Goal: Information Seeking & Learning: Learn about a topic

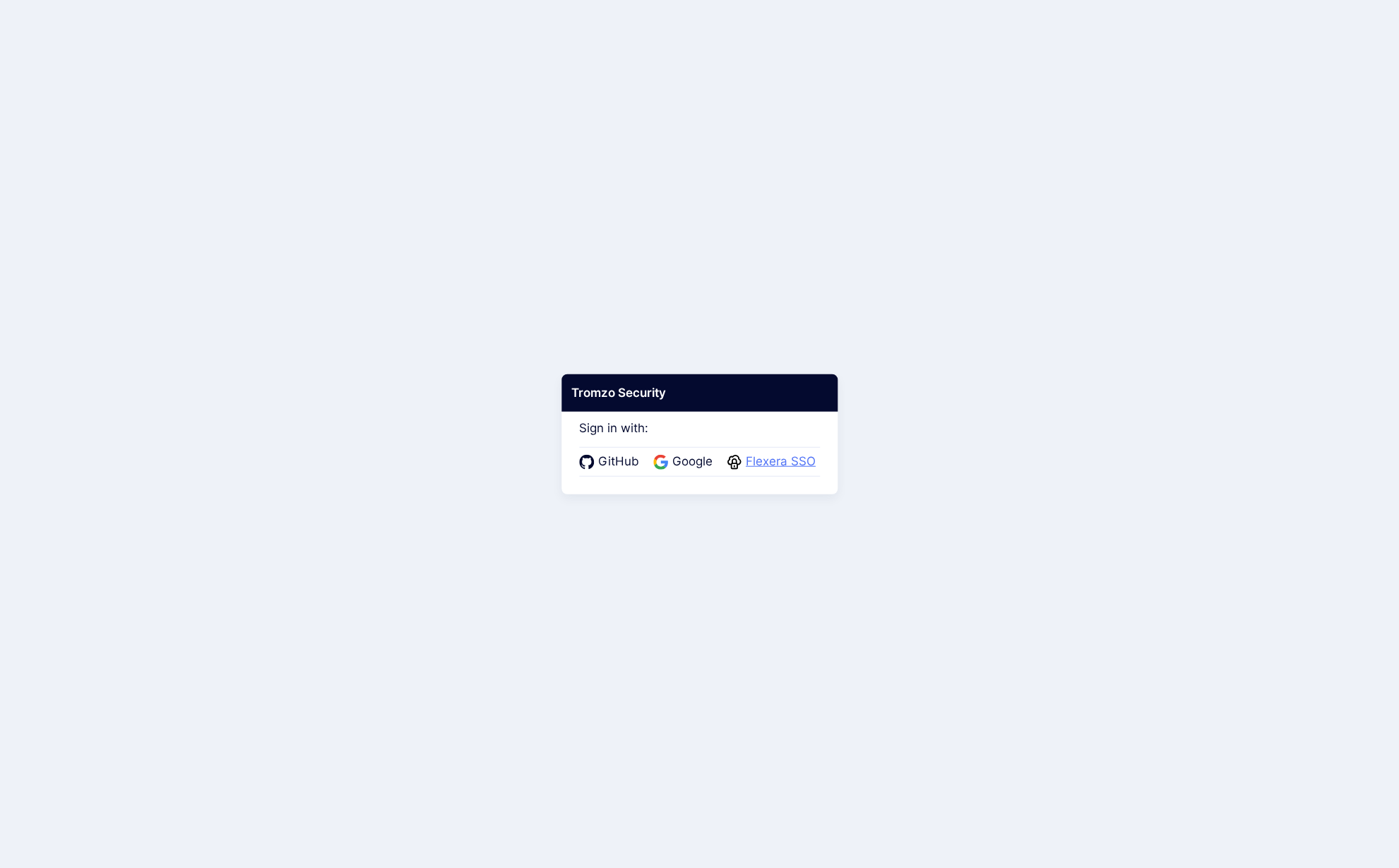
click at [772, 462] on span "Flexera SSO" at bounding box center [781, 462] width 79 height 18
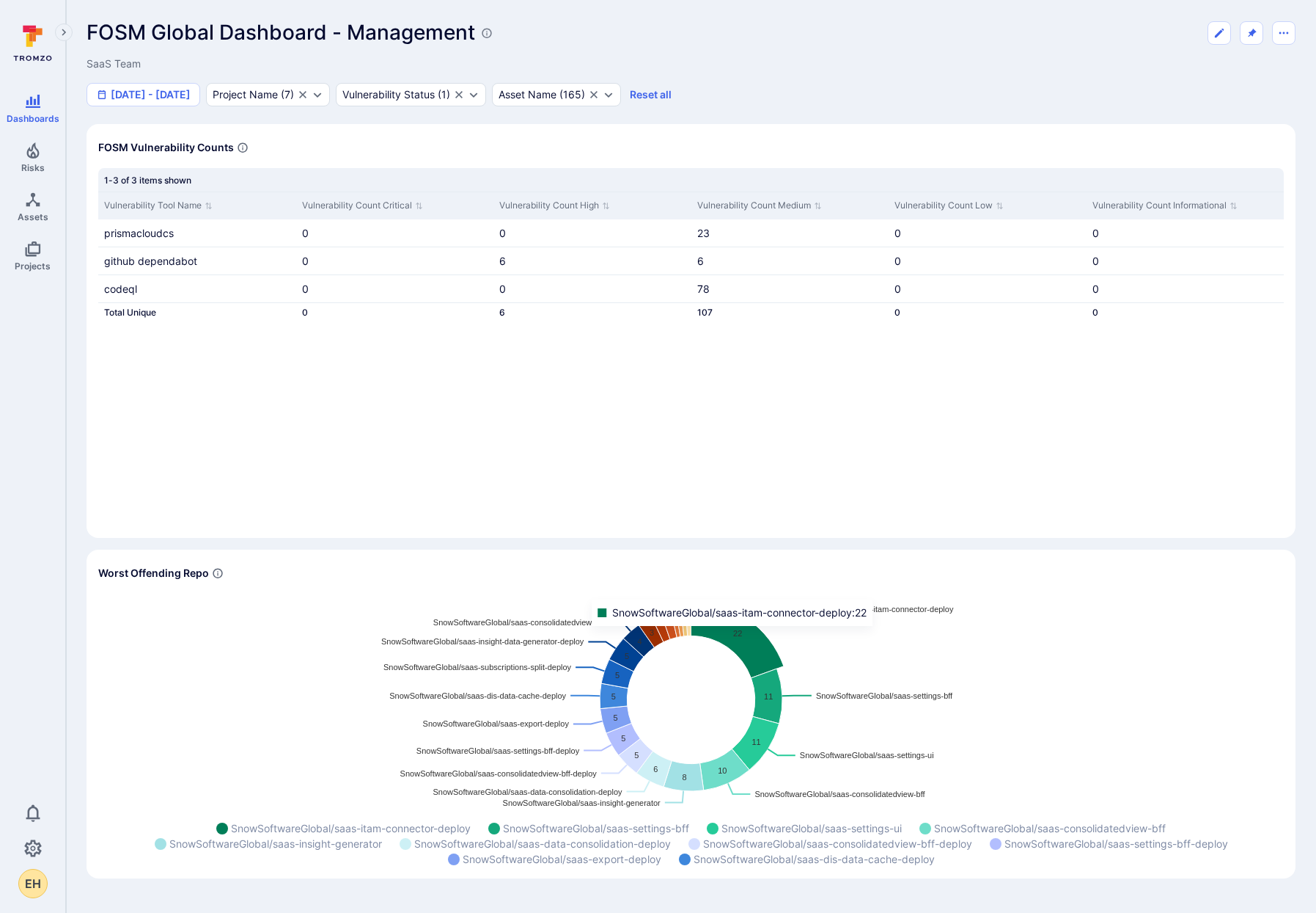
click at [736, 637] on icon "Widget" at bounding box center [738, 640] width 93 height 77
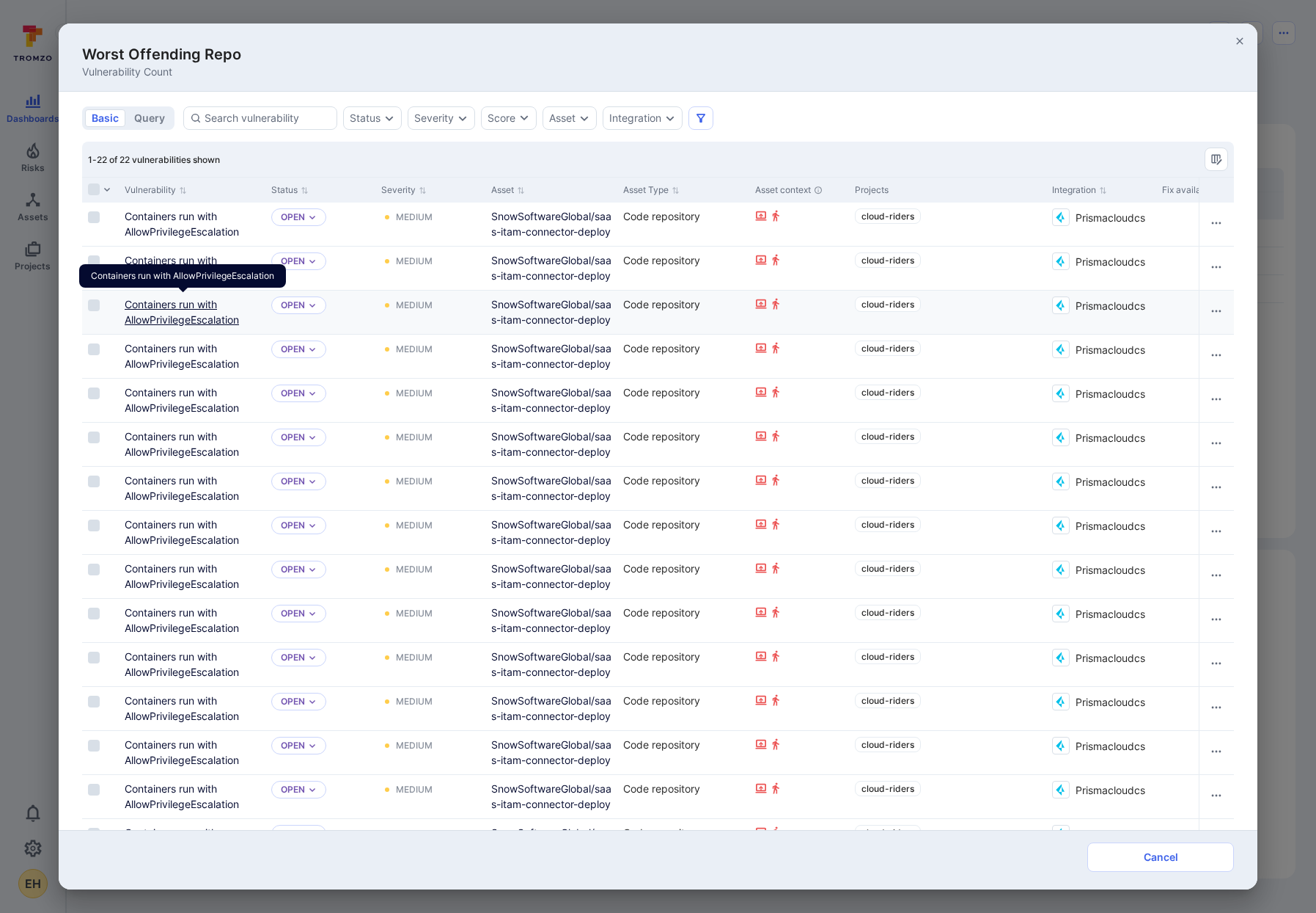
click at [151, 308] on link "Containers run with AllowPrivilegeEscalation" at bounding box center [182, 312] width 114 height 28
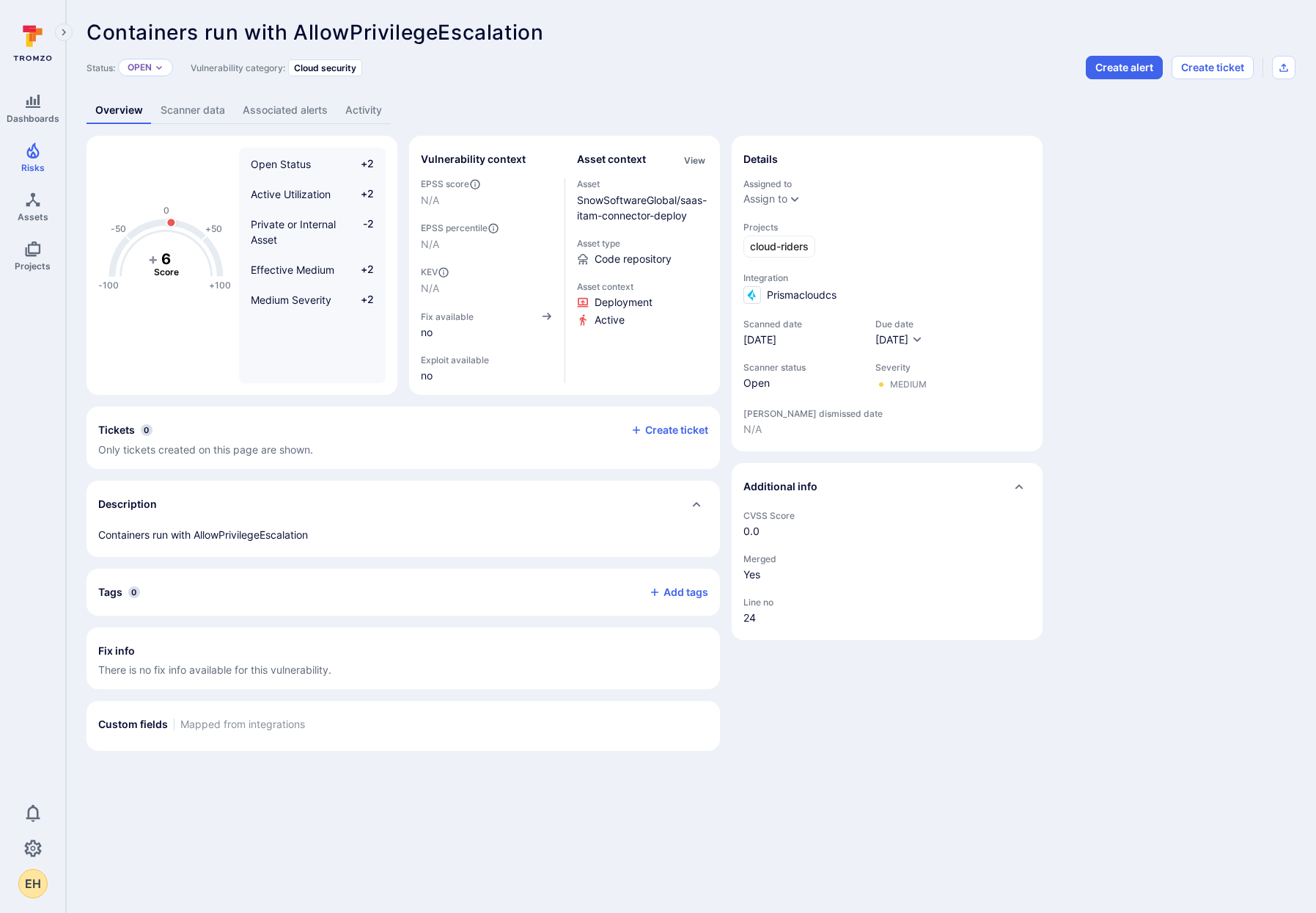
click at [199, 112] on link "Scanner data" at bounding box center [192, 111] width 82 height 28
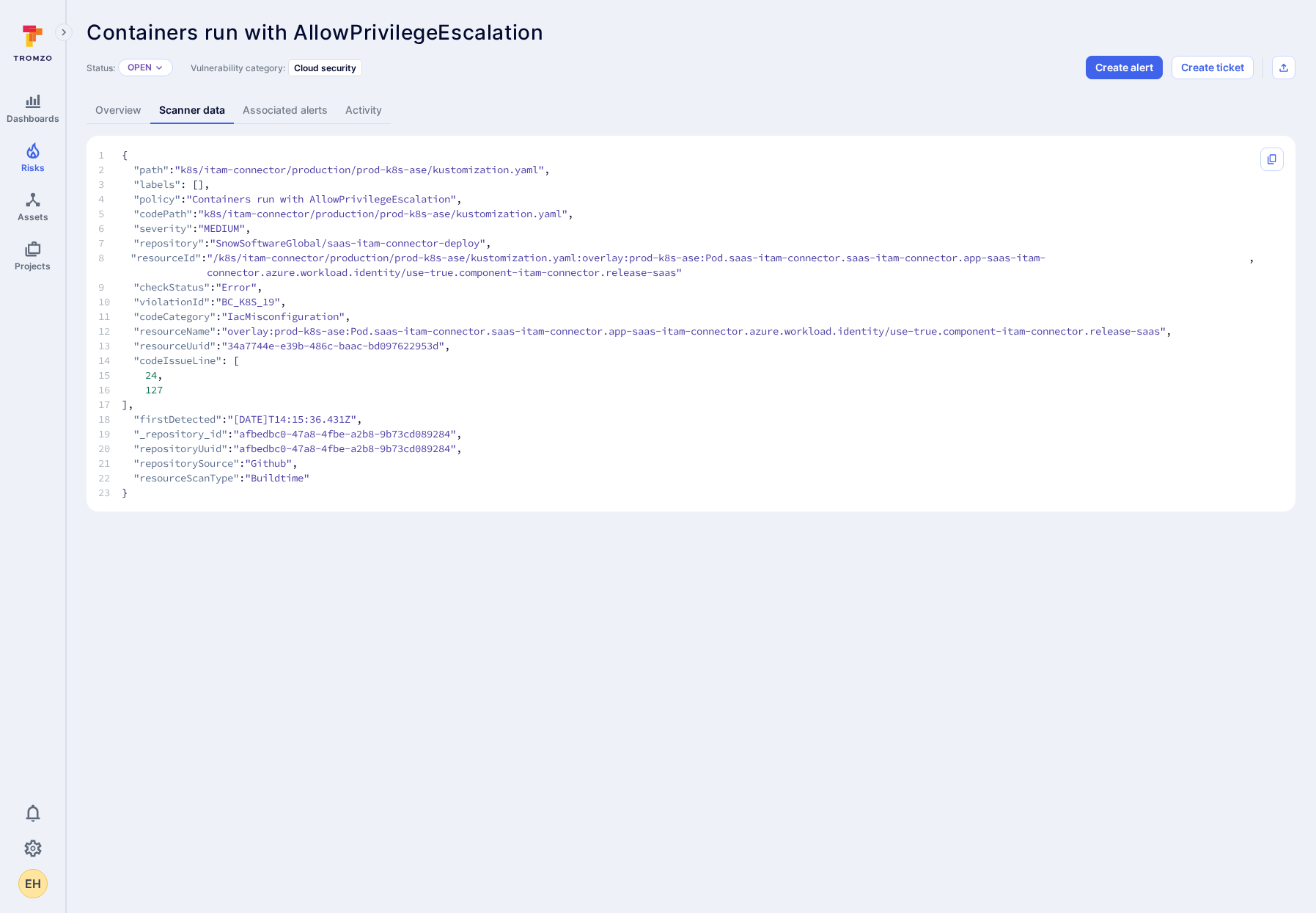
click at [265, 108] on link "Associated alerts" at bounding box center [285, 111] width 103 height 28
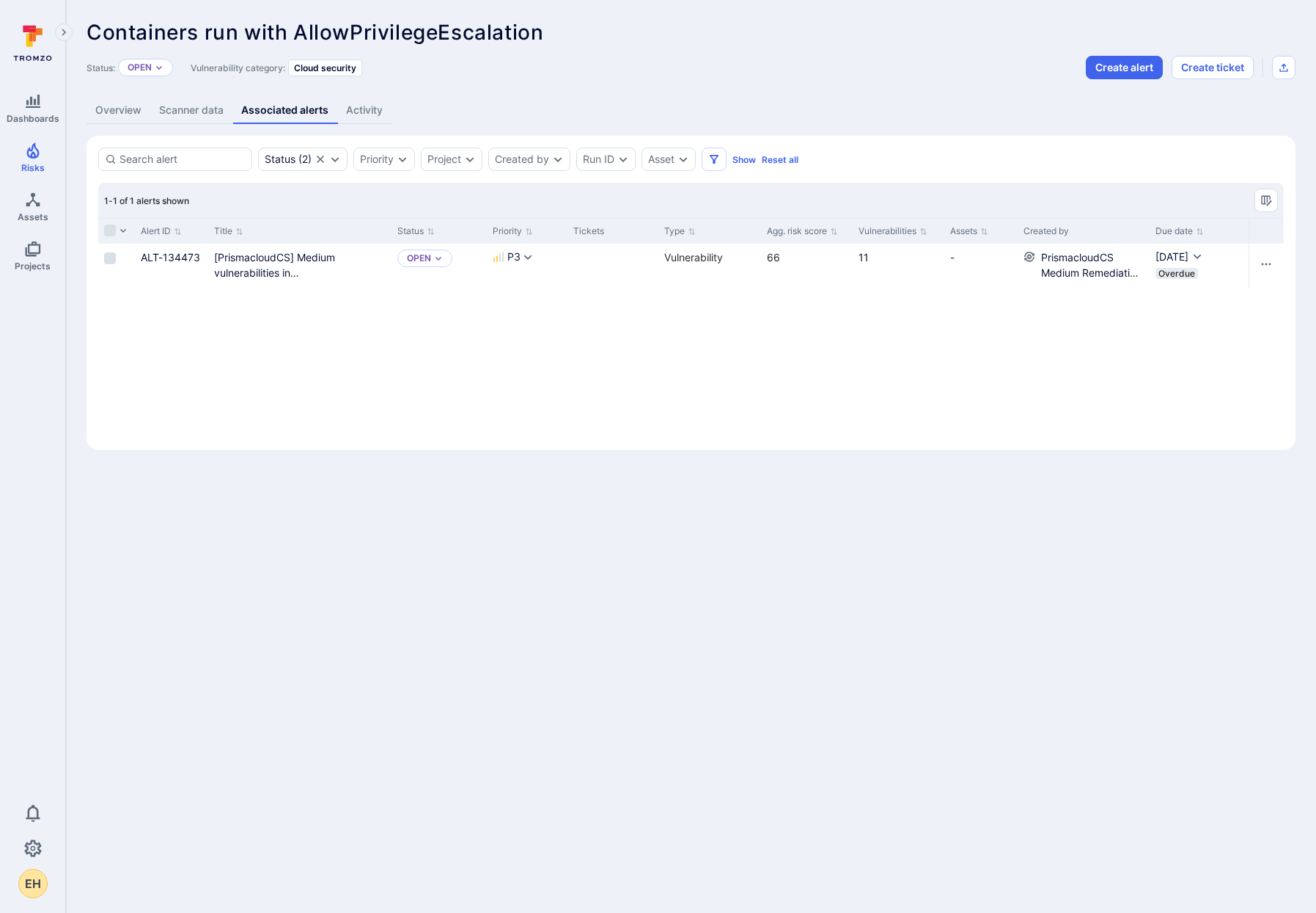
click at [382, 108] on link "Activity" at bounding box center [364, 111] width 54 height 28
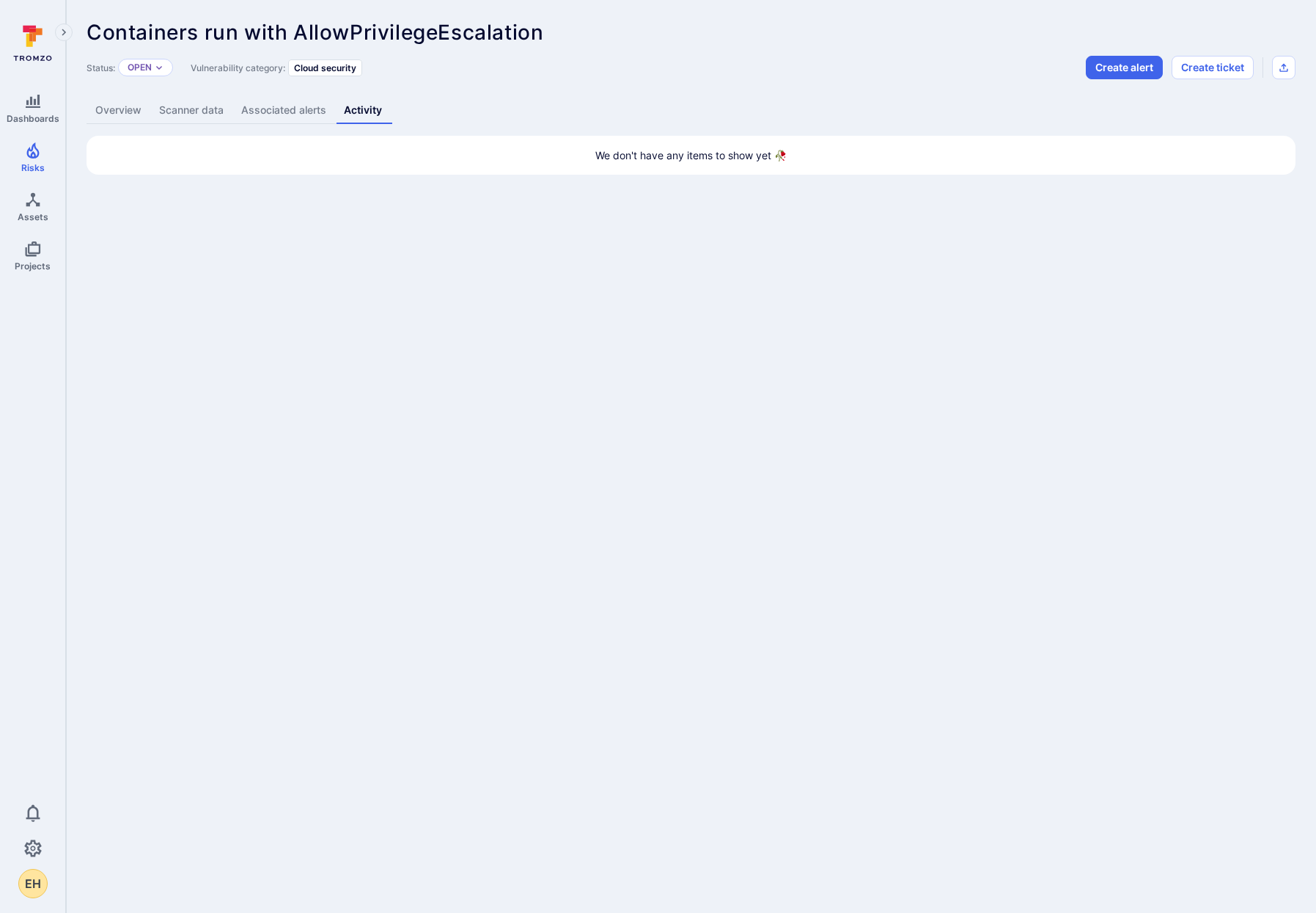
click at [112, 118] on link "Overview" at bounding box center [118, 111] width 64 height 28
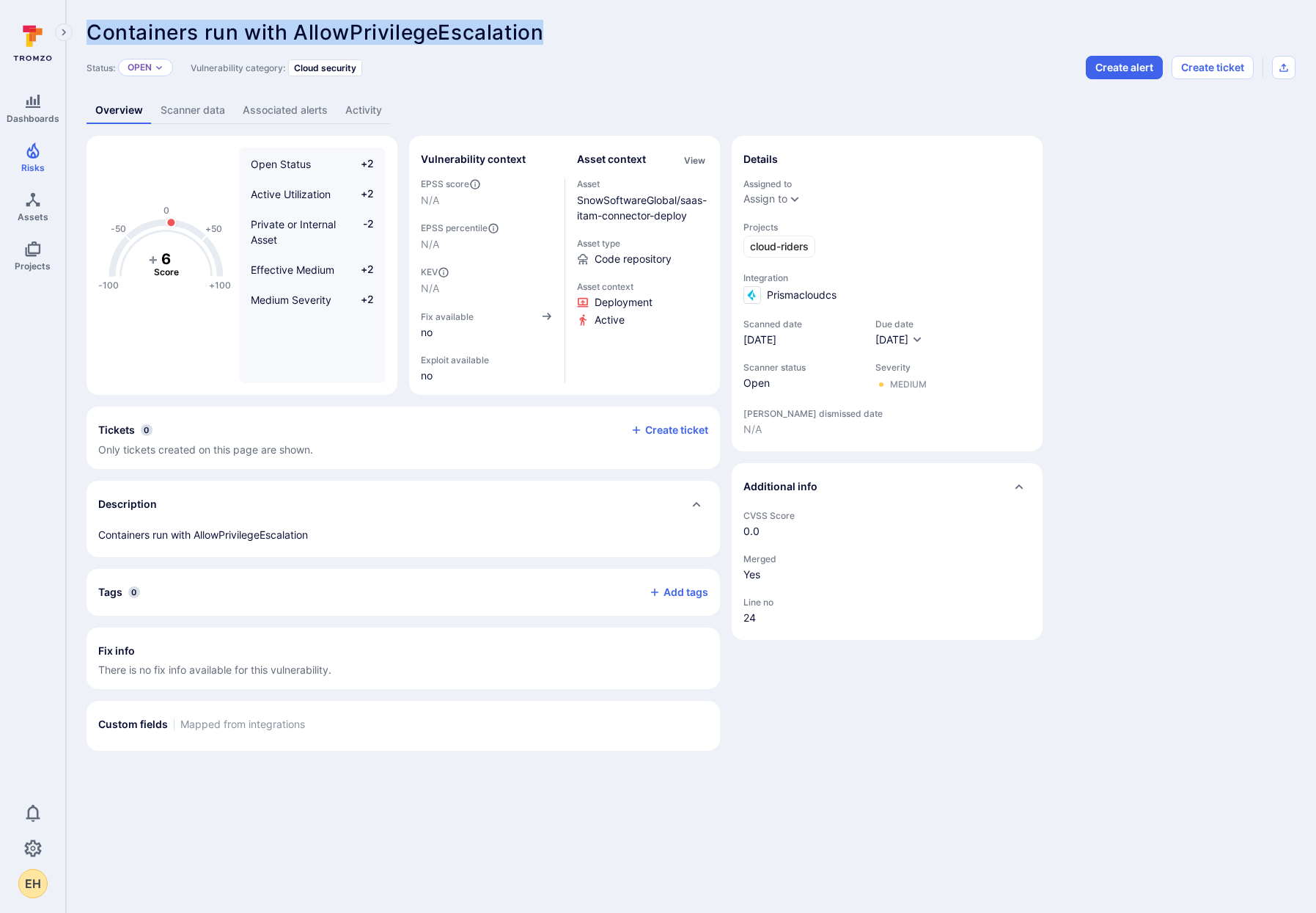
drag, startPoint x: 564, startPoint y: 35, endPoint x: 91, endPoint y: 22, distance: 473.2
click at [91, 22] on div "Containers run with AllowPrivilegeEscalation ... Show more" at bounding box center [586, 33] width 999 height 24
copy span "Containers run with AllowPrivilegeEscalation"
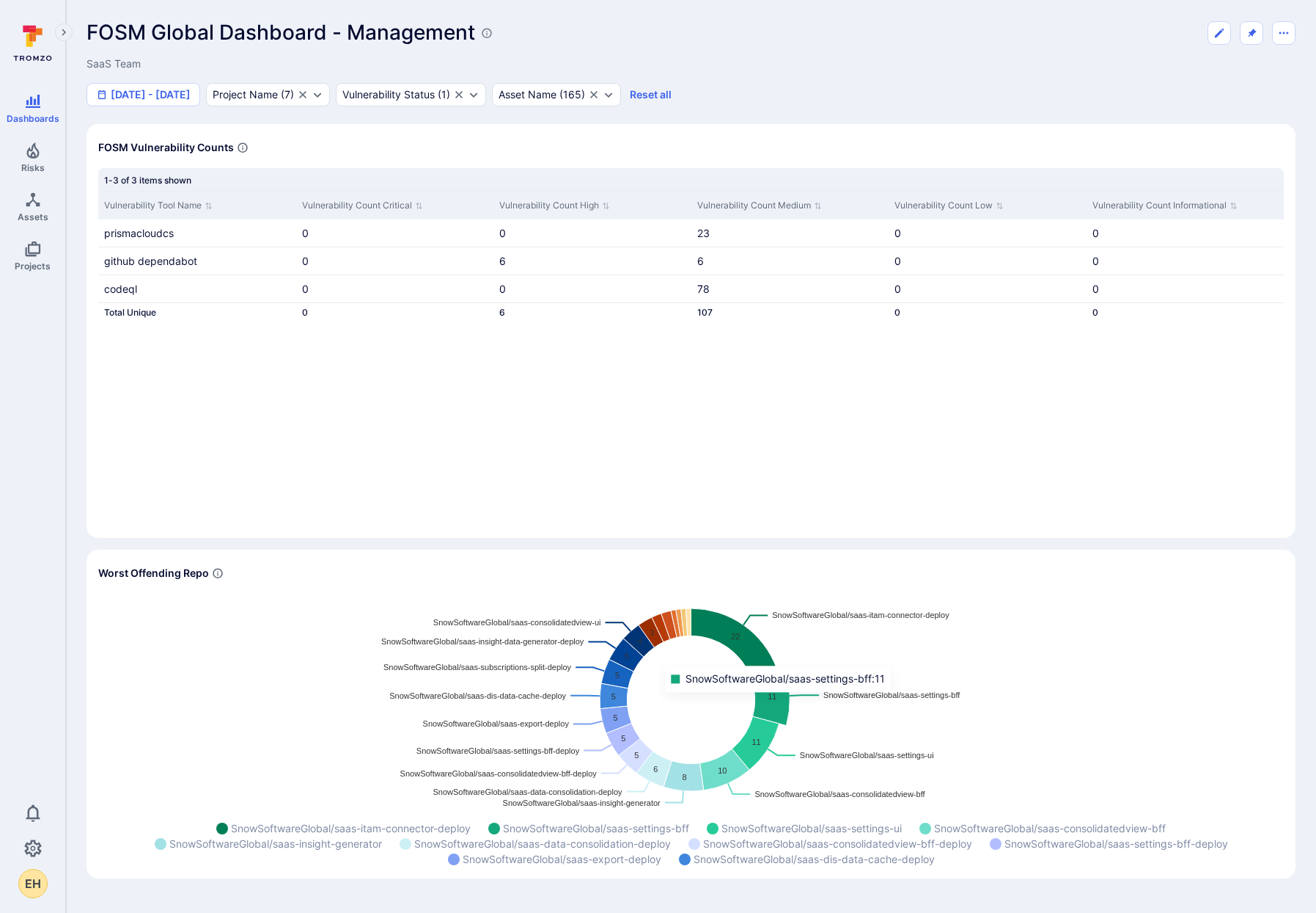
click at [781, 702] on icon "Widget" at bounding box center [769, 696] width 38 height 59
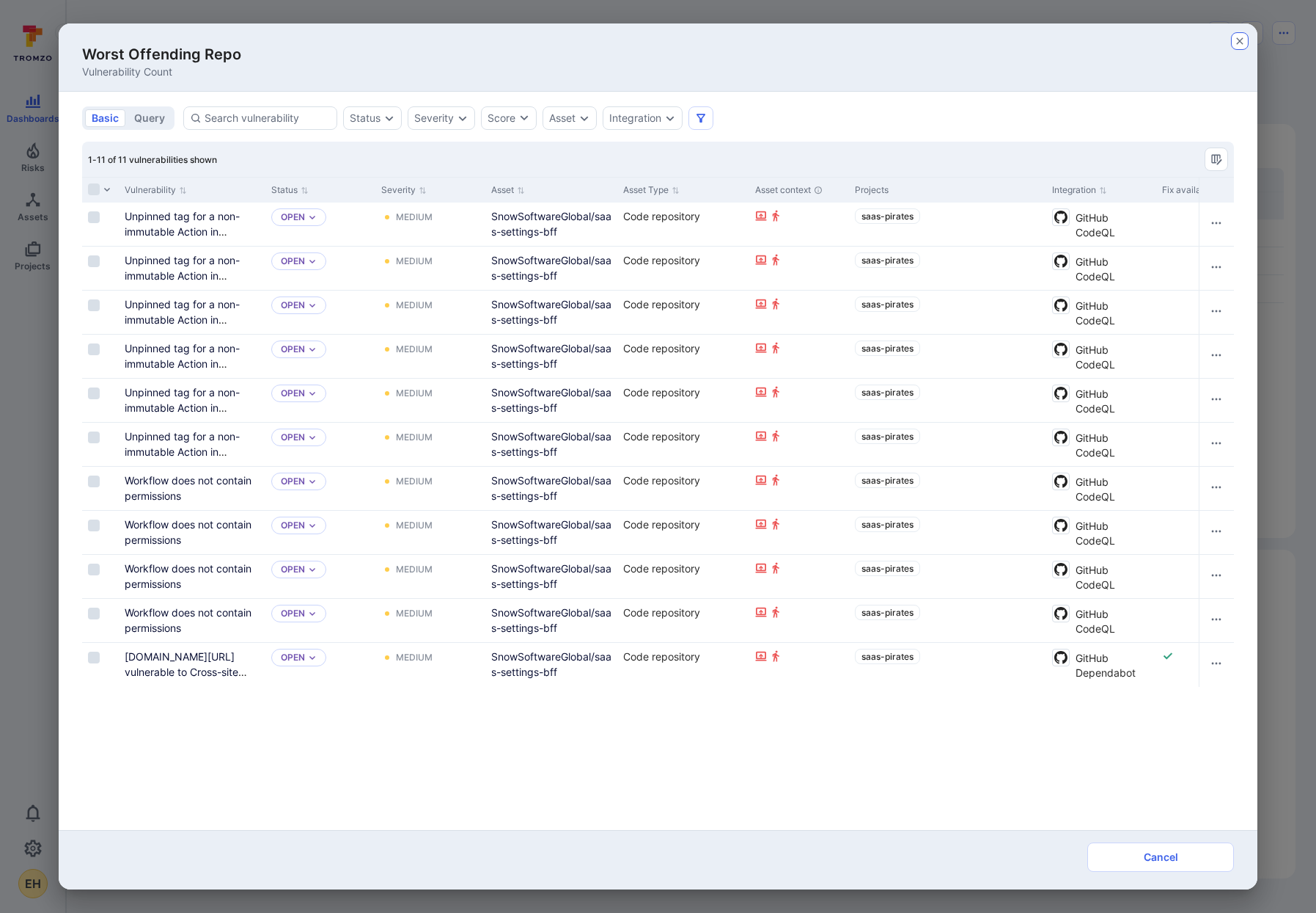
click at [1244, 36] on icon "button" at bounding box center [1240, 41] width 12 height 12
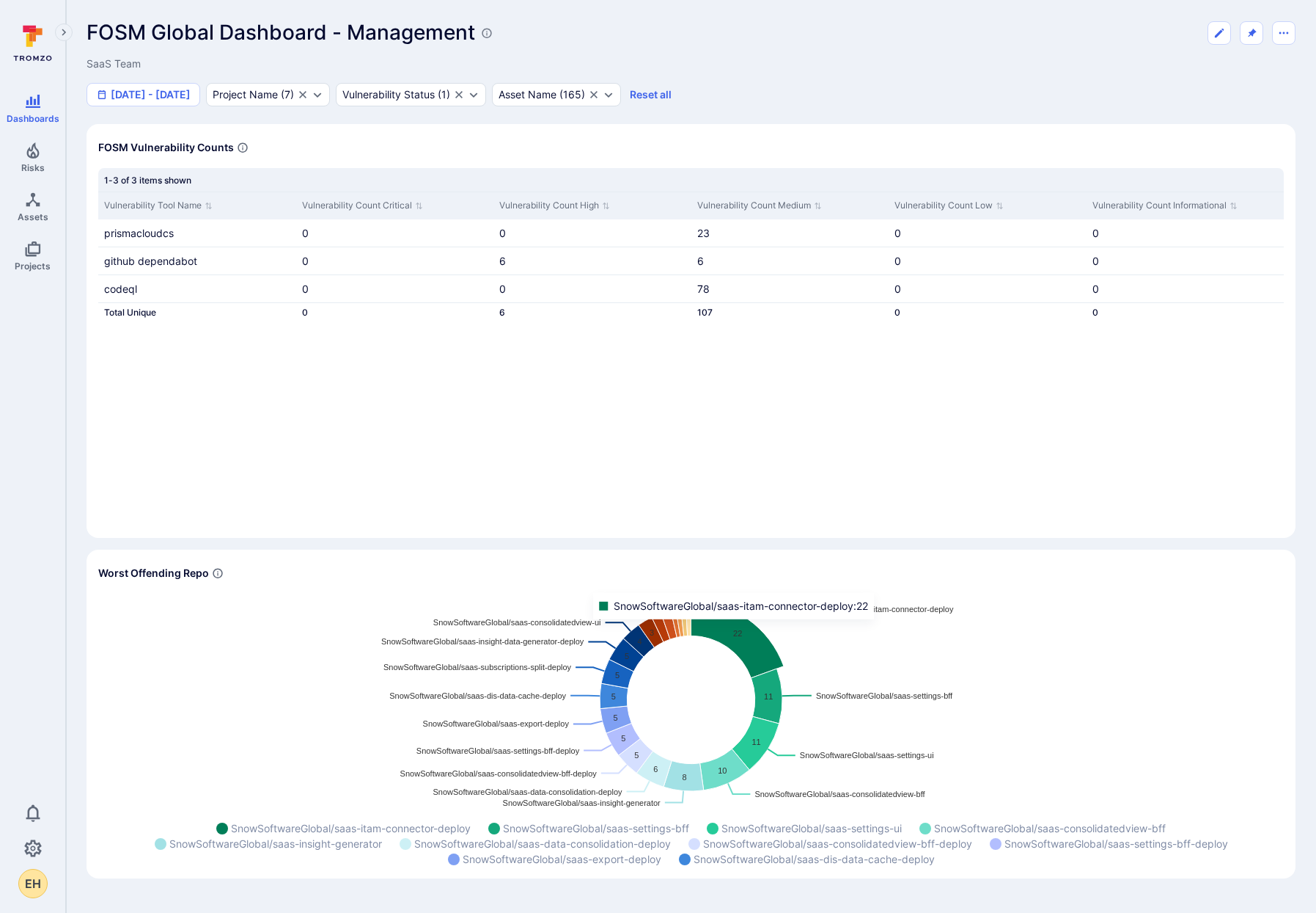
click at [738, 630] on icon "Widget" at bounding box center [738, 640] width 93 height 77
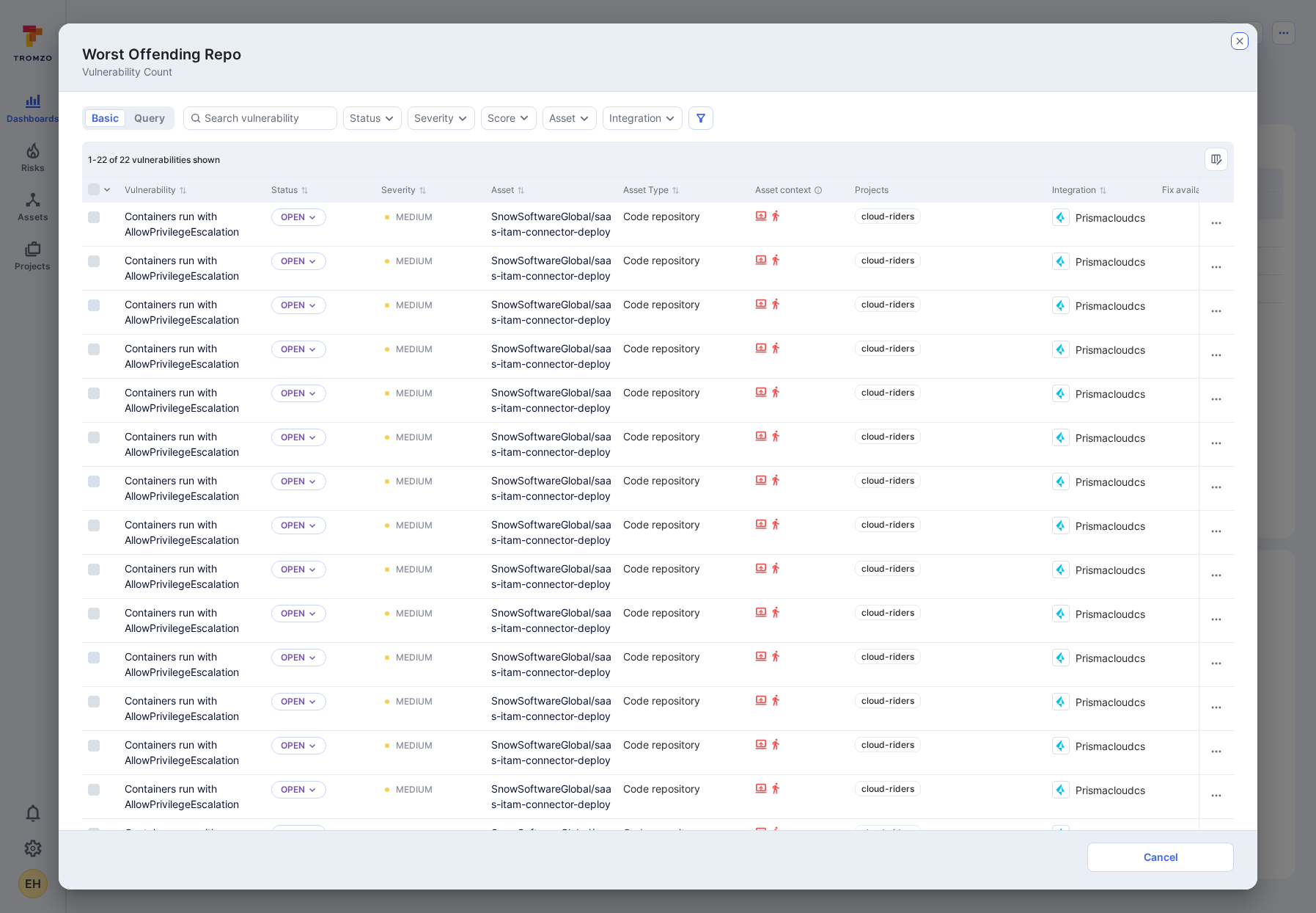
click at [1242, 39] on icon "button" at bounding box center [1240, 41] width 12 height 12
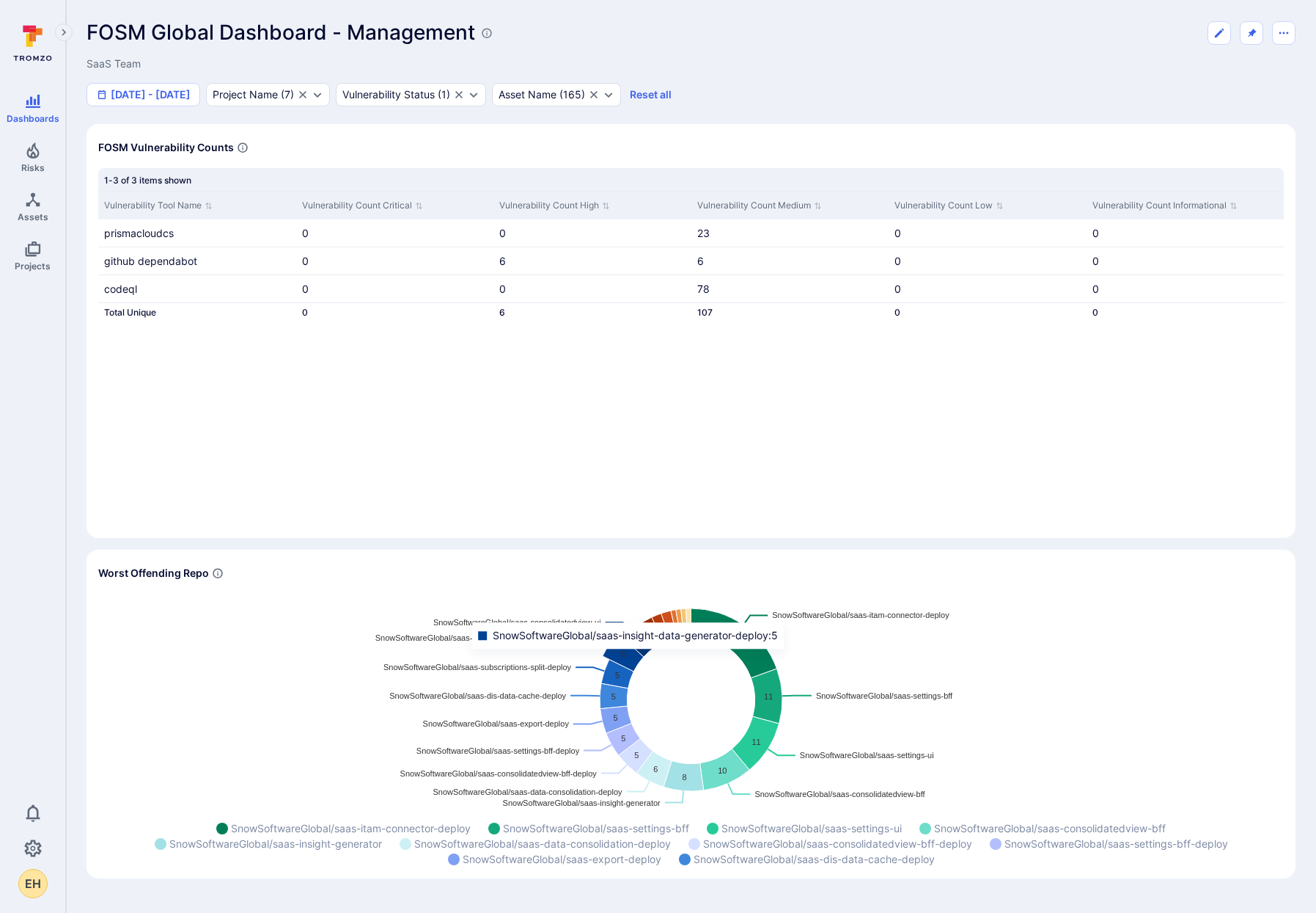
click at [632, 659] on icon "Widget" at bounding box center [623, 652] width 41 height 38
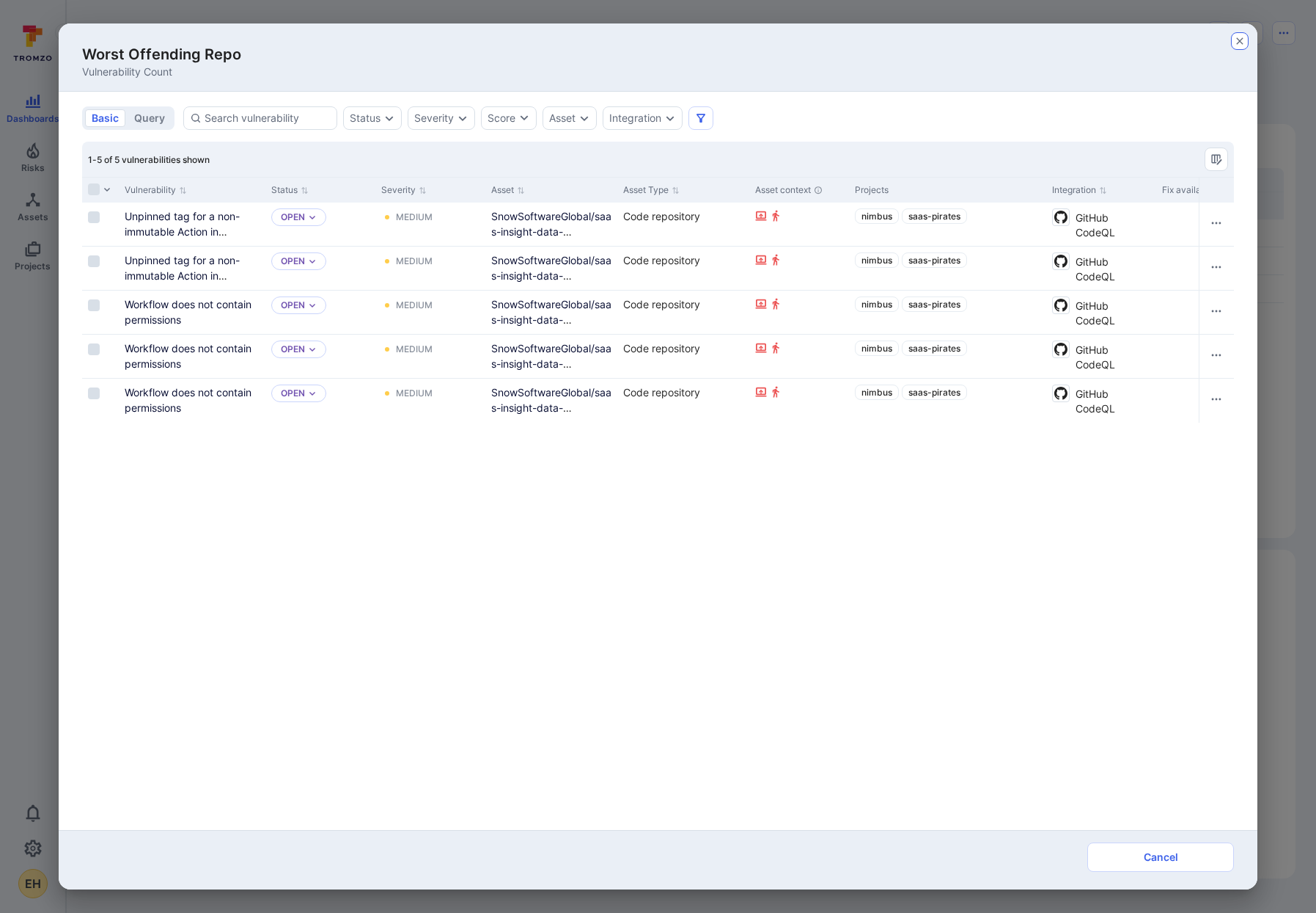
click at [1244, 39] on icon "button" at bounding box center [1240, 41] width 12 height 12
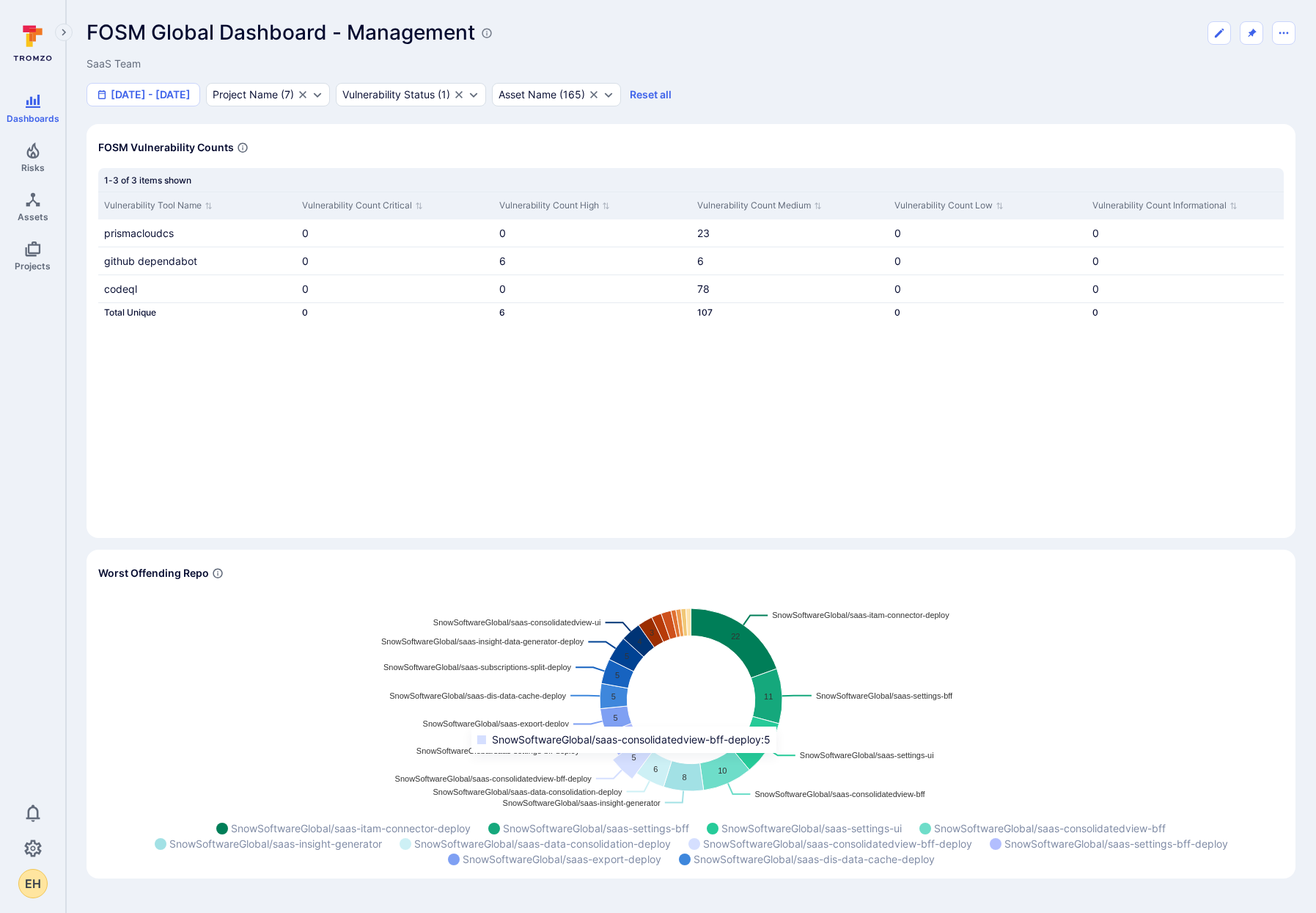
click at [627, 763] on icon "Widget" at bounding box center [632, 758] width 40 height 40
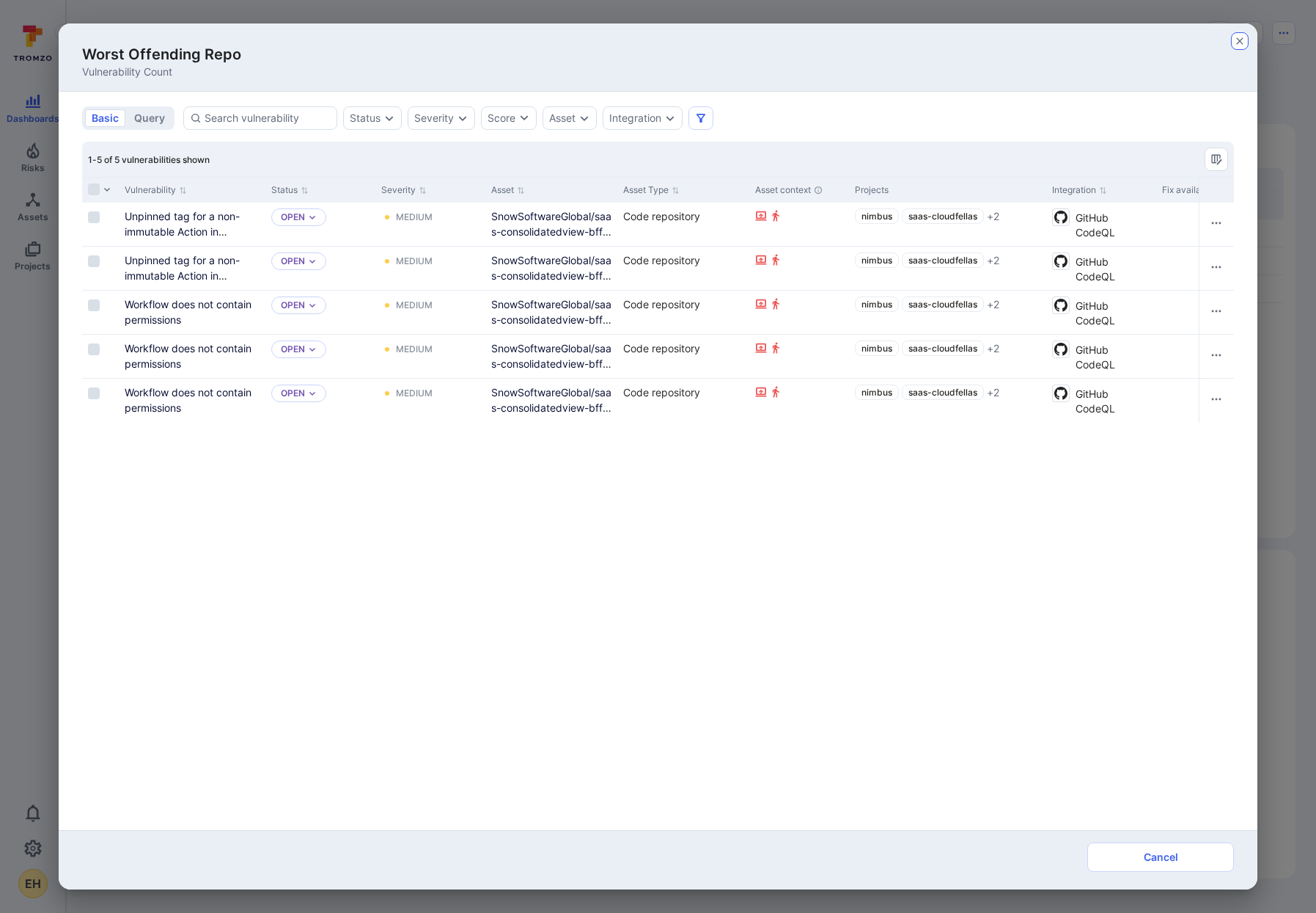
click at [1242, 43] on icon "button" at bounding box center [1240, 41] width 12 height 12
